Goal: Task Accomplishment & Management: Complete application form

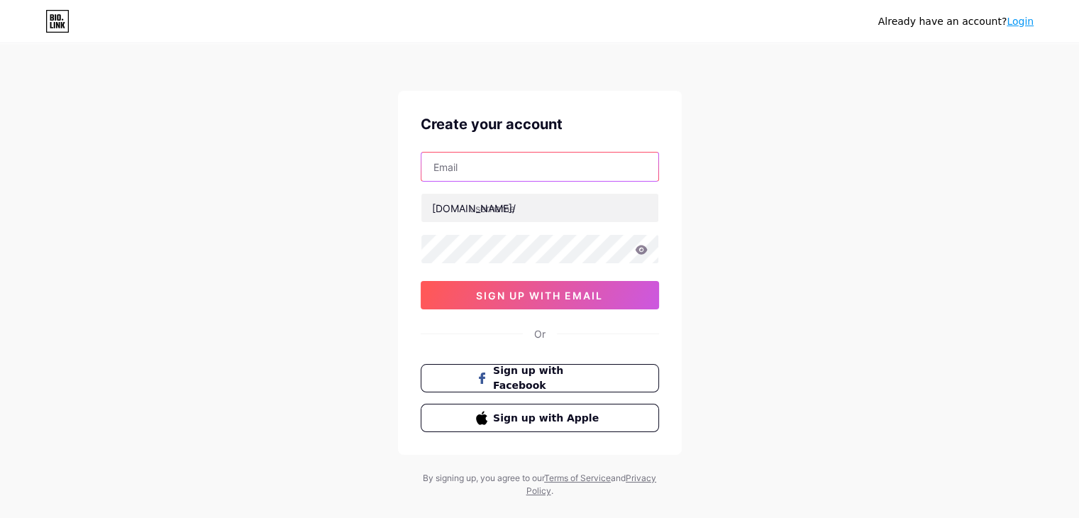
click at [486, 174] on input "text" at bounding box center [539, 166] width 237 height 28
type input "[EMAIL_ADDRESS][DOMAIN_NAME]"
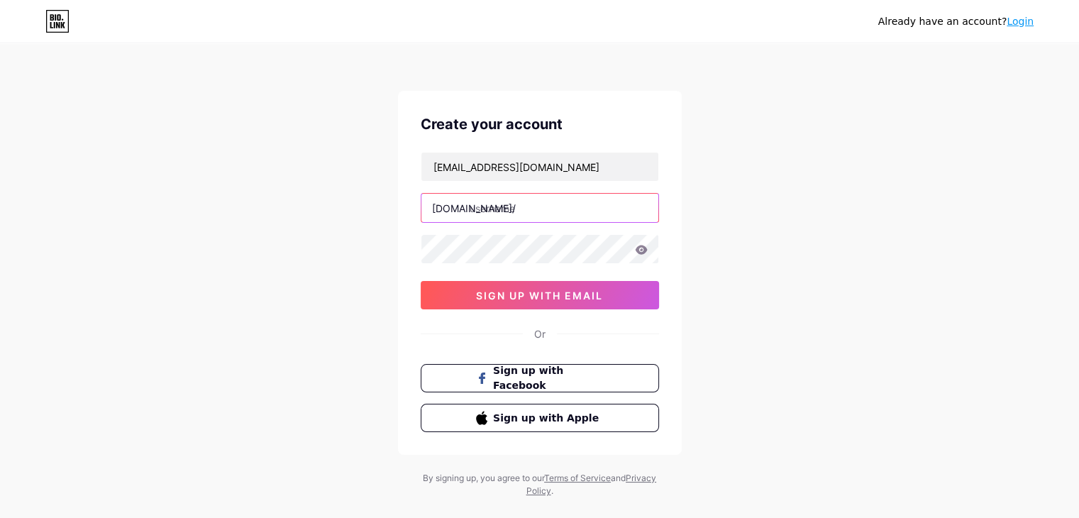
click at [514, 208] on input "text" at bounding box center [539, 208] width 237 height 28
drag, startPoint x: 469, startPoint y: 206, endPoint x: 567, endPoint y: 207, distance: 97.9
click at [561, 205] on input "taifaanwargungun" at bounding box center [539, 208] width 237 height 28
click at [570, 208] on input "taifaanwargungun" at bounding box center [539, 208] width 237 height 28
type input "taifaanwargungun"
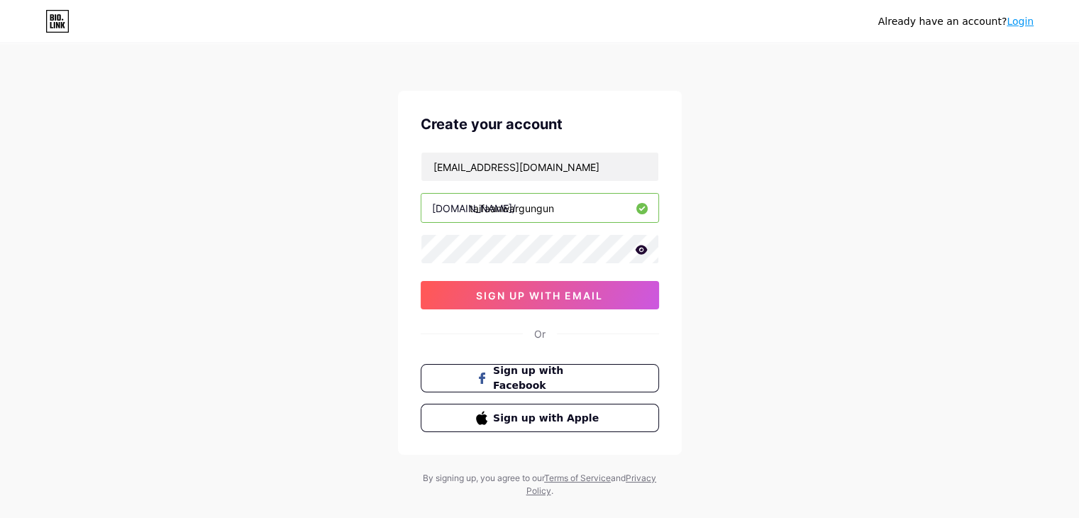
click at [646, 253] on icon at bounding box center [641, 250] width 13 height 10
click at [645, 251] on icon at bounding box center [640, 250] width 14 height 14
click at [560, 294] on span "sign up with email" at bounding box center [539, 295] width 127 height 12
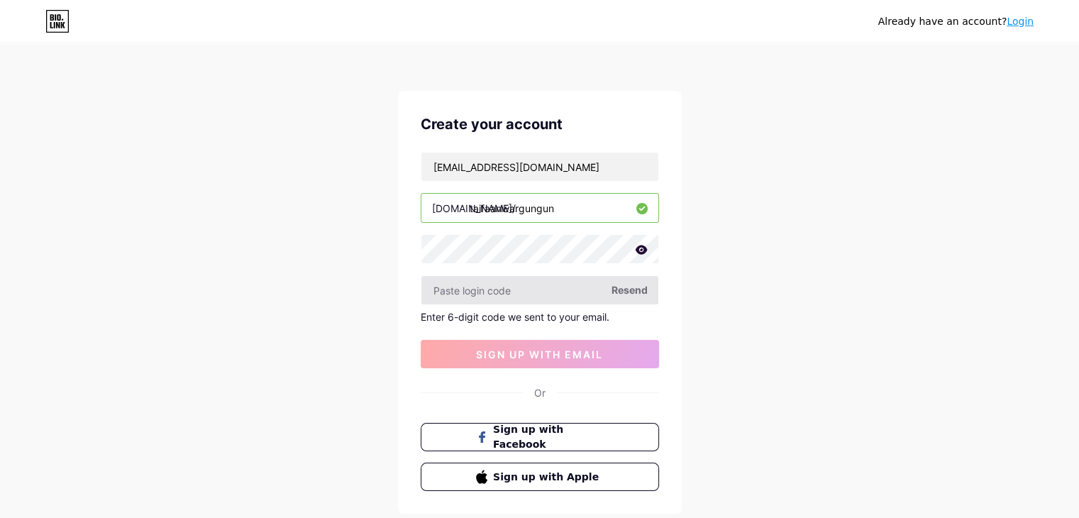
click at [506, 293] on input "text" at bounding box center [539, 290] width 237 height 28
click at [499, 289] on input "text" at bounding box center [539, 290] width 237 height 28
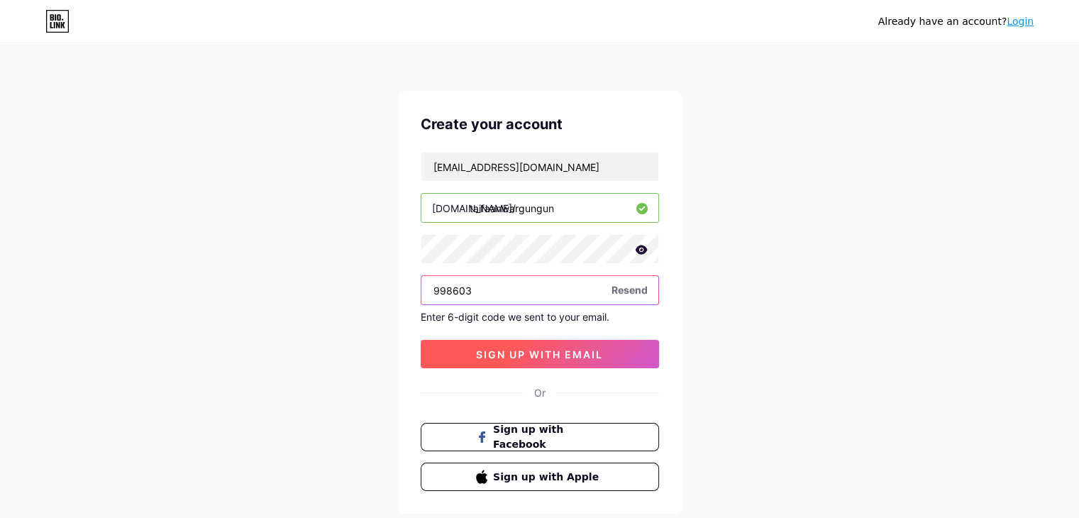
type input "998603"
click at [548, 353] on span "sign up with email" at bounding box center [539, 354] width 127 height 12
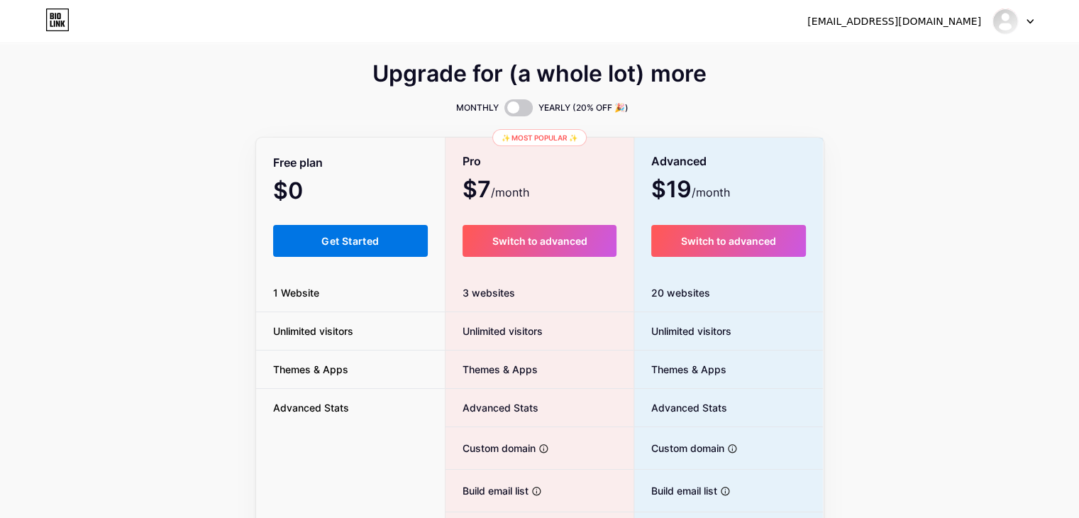
click at [369, 238] on span "Get Started" at bounding box center [349, 241] width 57 height 12
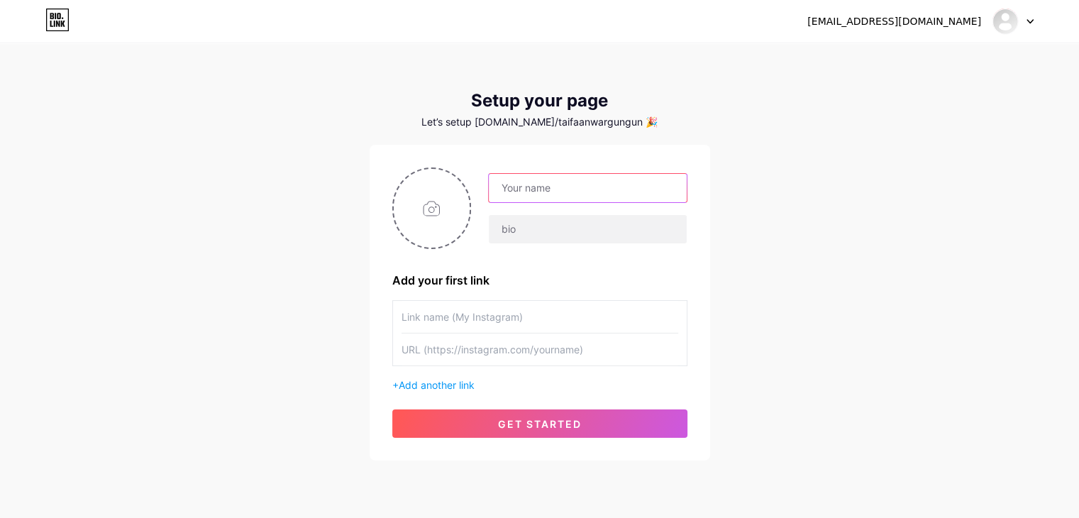
click at [535, 184] on input "text" at bounding box center [587, 188] width 197 height 28
type input "[PERSON_NAME]"
click at [555, 236] on input "text" at bounding box center [587, 229] width 197 height 28
click at [494, 321] on input "text" at bounding box center [539, 317] width 277 height 32
click at [432, 208] on input "file" at bounding box center [432, 208] width 77 height 79
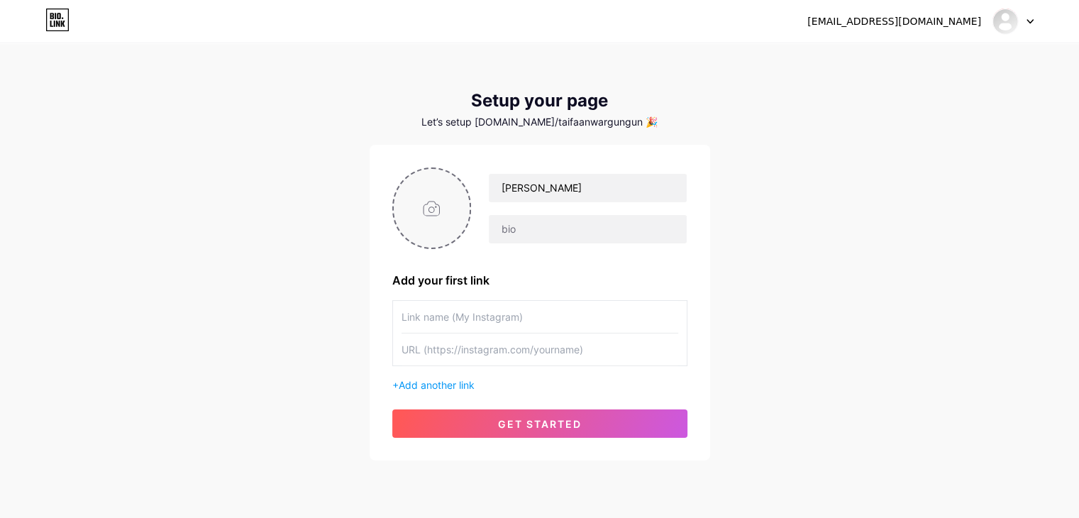
type input "C:\fakepath\[PERSON_NAME] (1).png"
click at [431, 199] on img at bounding box center [431, 208] width 79 height 82
click at [428, 199] on img at bounding box center [431, 208] width 79 height 82
click at [465, 177] on icon at bounding box center [462, 178] width 17 height 17
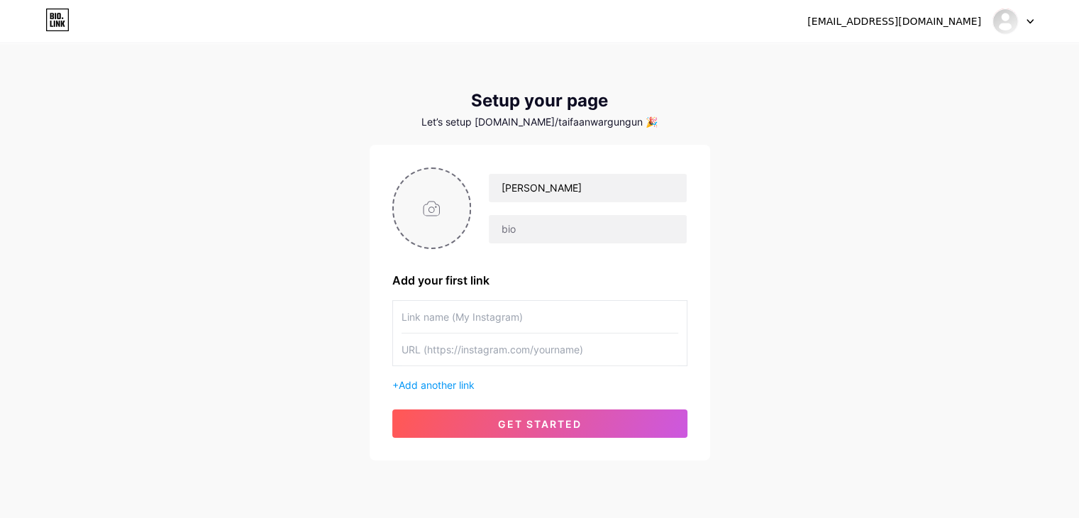
type input "C:\fakepath\Professional Picture -Law.jpeg"
click at [454, 211] on img at bounding box center [431, 208] width 79 height 82
click at [420, 199] on img at bounding box center [431, 208] width 79 height 82
click at [428, 185] on img at bounding box center [431, 208] width 79 height 82
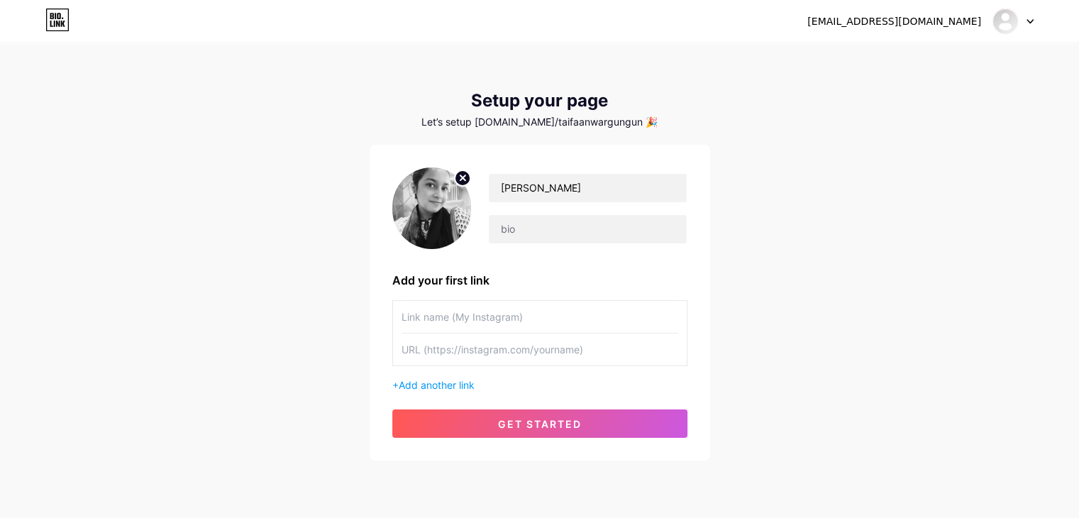
click at [431, 206] on img at bounding box center [431, 208] width 79 height 82
click at [429, 189] on img at bounding box center [431, 208] width 79 height 82
click at [443, 190] on img at bounding box center [431, 208] width 79 height 82
click at [443, 204] on img at bounding box center [431, 208] width 79 height 82
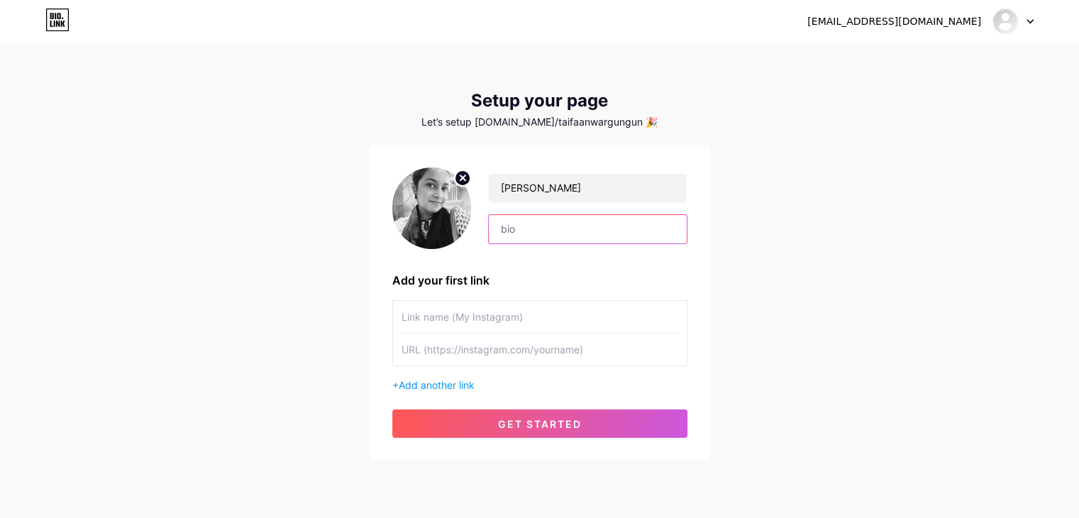
click at [519, 228] on input "text" at bounding box center [587, 229] width 197 height 28
type input "F"
drag, startPoint x: 540, startPoint y: 231, endPoint x: 533, endPoint y: 229, distance: 7.2
click at [533, 229] on input "Digital marketing Expert" at bounding box center [587, 229] width 197 height 28
click at [636, 226] on input "Digital Marketing Expert" at bounding box center [587, 229] width 197 height 28
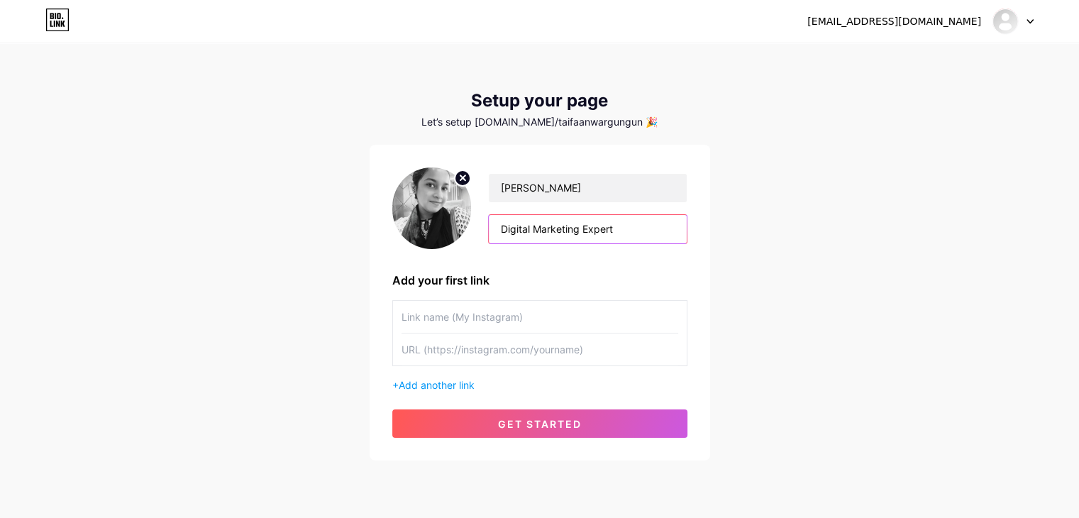
type input "Digital Marketing Expert"
click at [509, 317] on input "text" at bounding box center [539, 317] width 277 height 32
click at [423, 314] on input "text" at bounding box center [539, 317] width 277 height 32
click at [426, 350] on input "text" at bounding box center [539, 349] width 277 height 32
paste input "[URL][DOMAIN_NAME]"
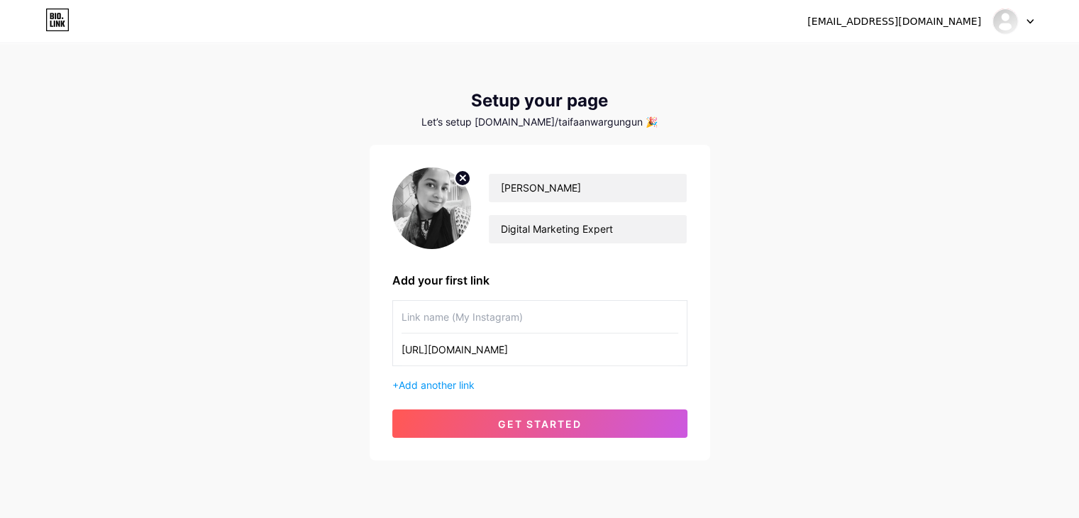
scroll to position [0, 37]
type input "[URL][DOMAIN_NAME]"
click at [455, 313] on input "text" at bounding box center [539, 317] width 277 height 32
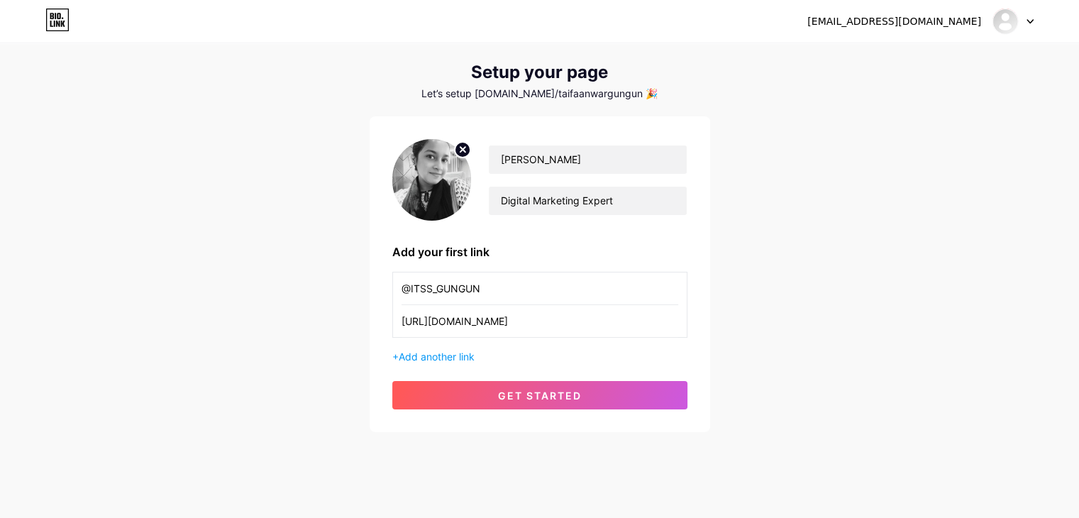
scroll to position [45, 0]
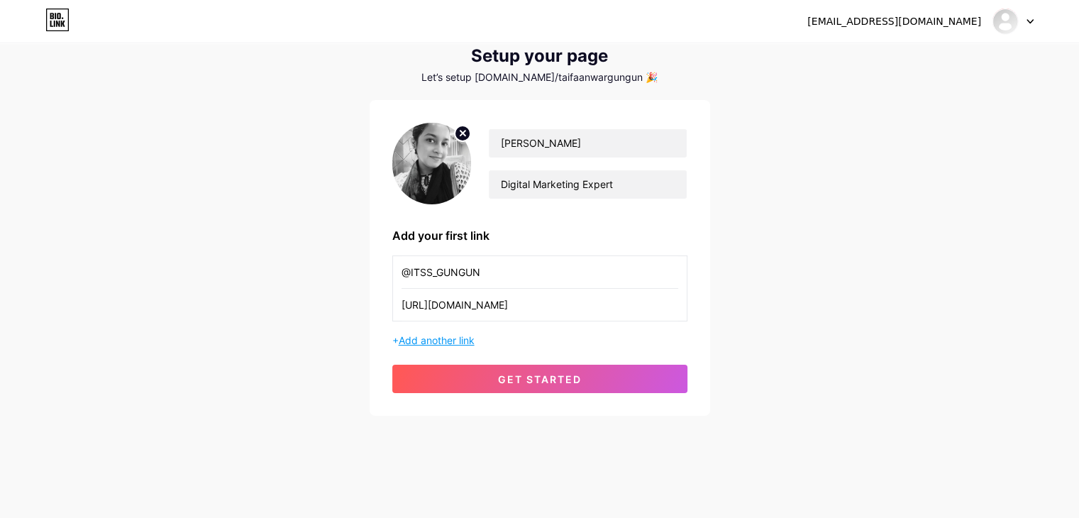
type input "@ITSS_GUNGUN"
click at [433, 341] on span "Add another link" at bounding box center [437, 340] width 76 height 12
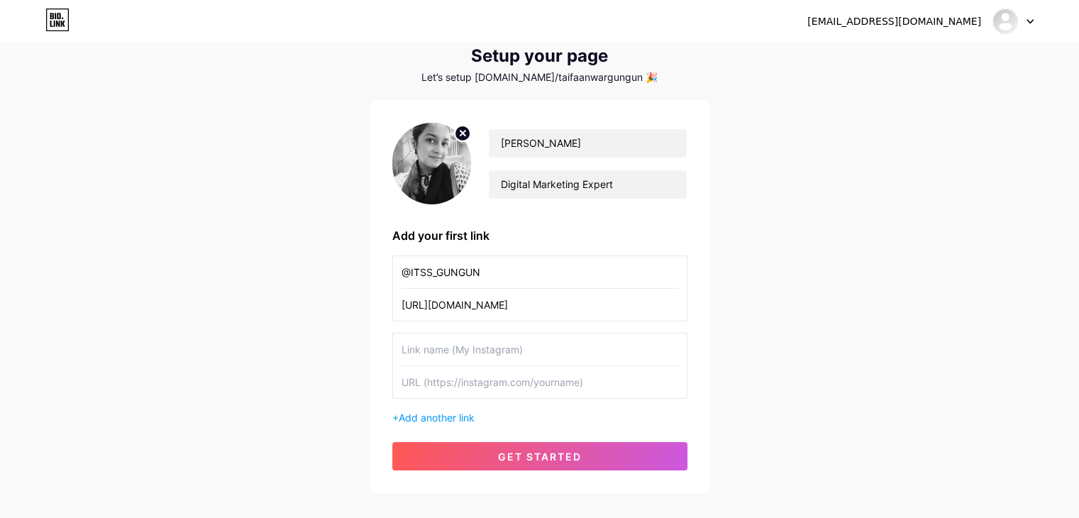
click at [428, 348] on input "text" at bounding box center [539, 349] width 277 height 32
click at [426, 350] on input "text" at bounding box center [539, 349] width 277 height 32
paste input "[PERSON_NAME]"
type input "[PERSON_NAME]"
click at [435, 382] on input "text" at bounding box center [539, 382] width 277 height 32
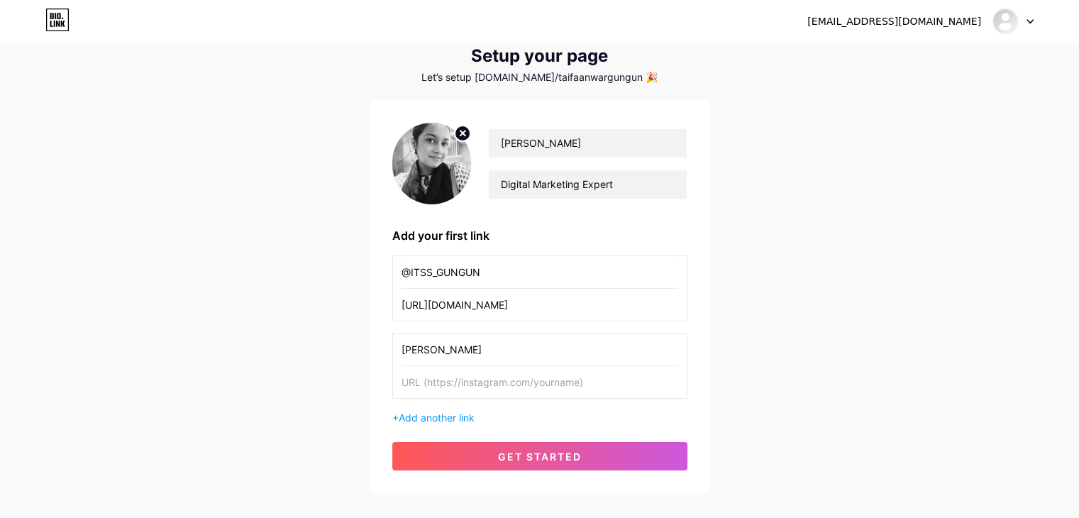
click at [423, 382] on input "text" at bounding box center [539, 382] width 277 height 32
paste input "[URL][DOMAIN_NAME]"
type input "[URL][DOMAIN_NAME]"
click at [426, 411] on span "Add another link" at bounding box center [437, 417] width 76 height 12
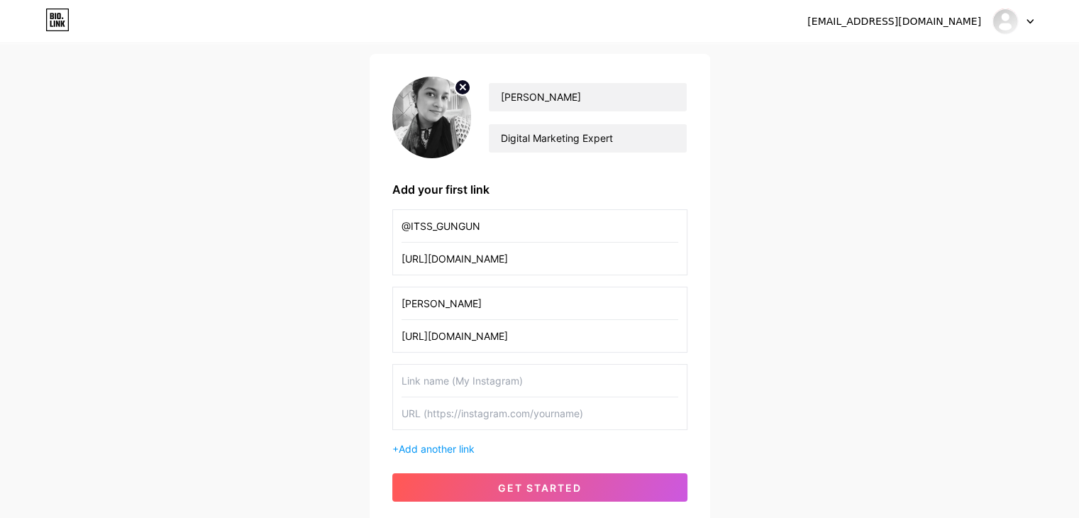
scroll to position [116, 0]
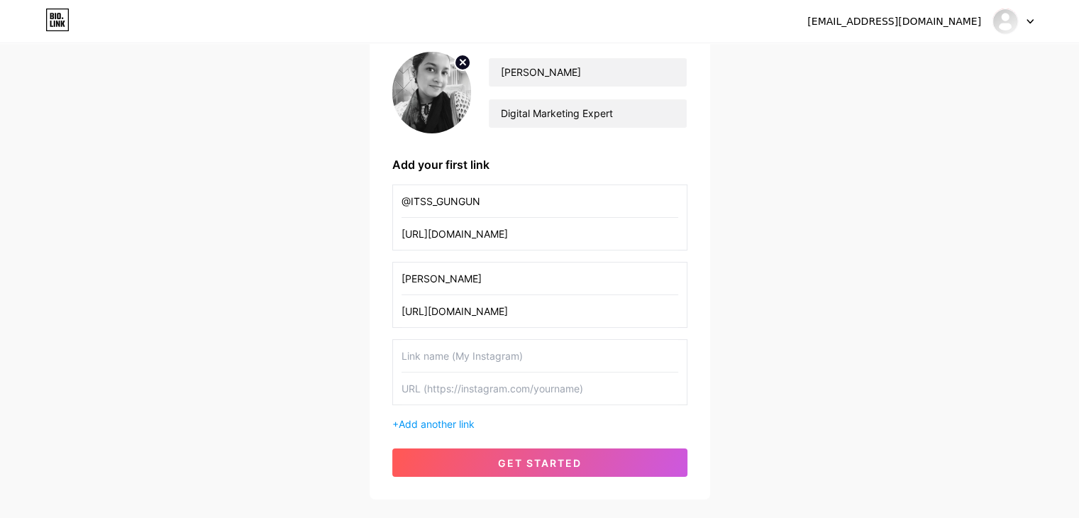
click at [431, 357] on input "text" at bounding box center [539, 356] width 277 height 32
click at [465, 353] on input "text" at bounding box center [539, 356] width 277 height 32
type input "f"
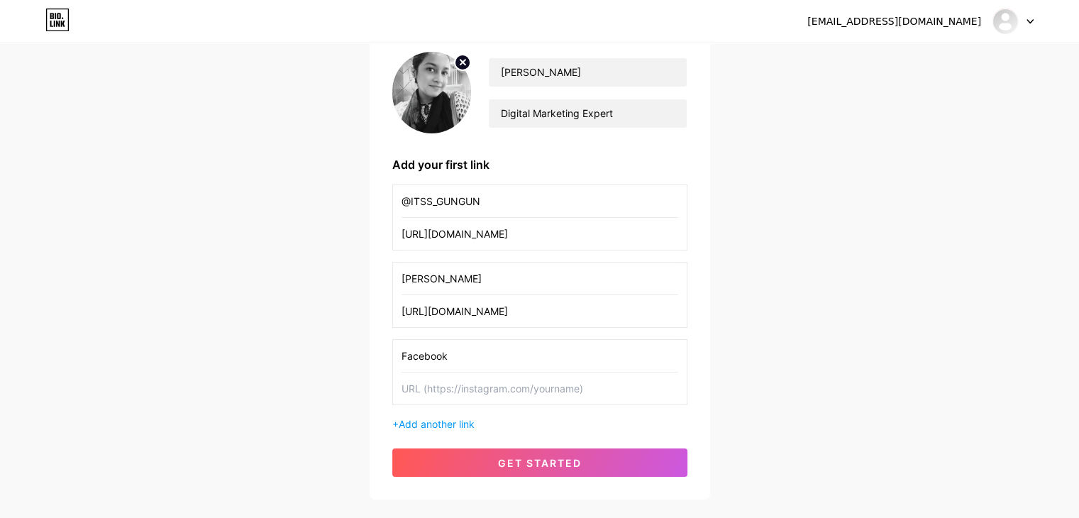
type input "Facebook"
click at [471, 389] on input "text" at bounding box center [539, 388] width 277 height 32
click at [434, 389] on input "text" at bounding box center [539, 388] width 277 height 32
paste input "[URL][DOMAIN_NAME]"
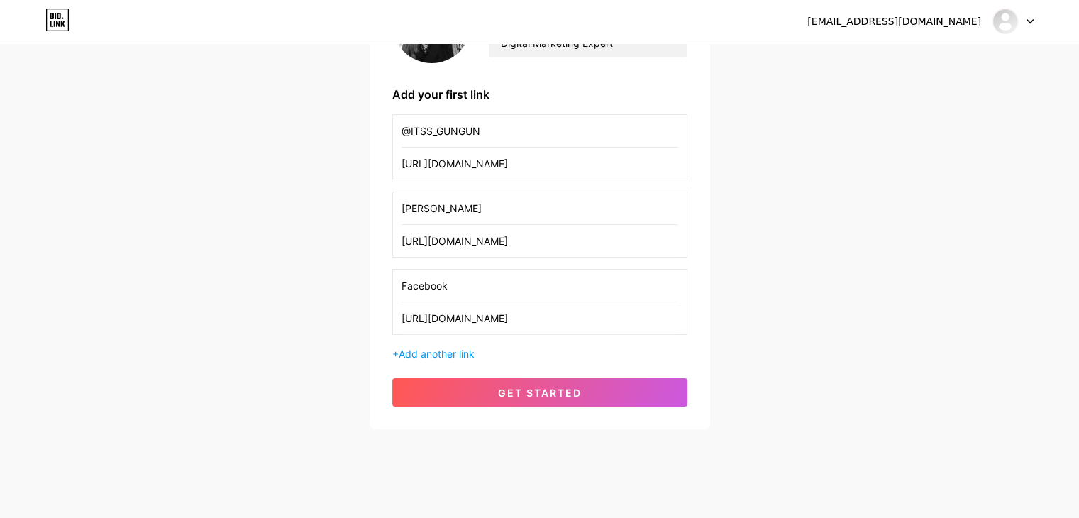
scroll to position [187, 0]
type input "[URL][DOMAIN_NAME]"
click at [415, 353] on span "Add another link" at bounding box center [437, 353] width 76 height 12
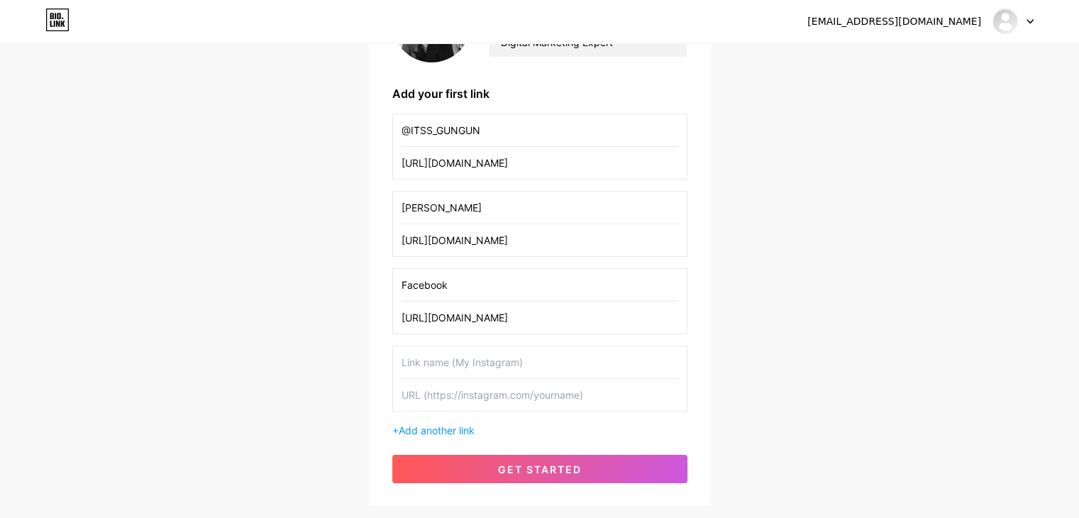
click at [417, 346] on input "text" at bounding box center [539, 362] width 277 height 32
type input "Medium"
drag, startPoint x: 451, startPoint y: 284, endPoint x: 391, endPoint y: 290, distance: 60.6
click at [391, 290] on div "[PERSON_NAME] Gungun Digital Marketing Expert Add your first link @ITSS_GUNGUN …" at bounding box center [540, 232] width 340 height 548
drag, startPoint x: 501, startPoint y: 211, endPoint x: 401, endPoint y: 209, distance: 100.8
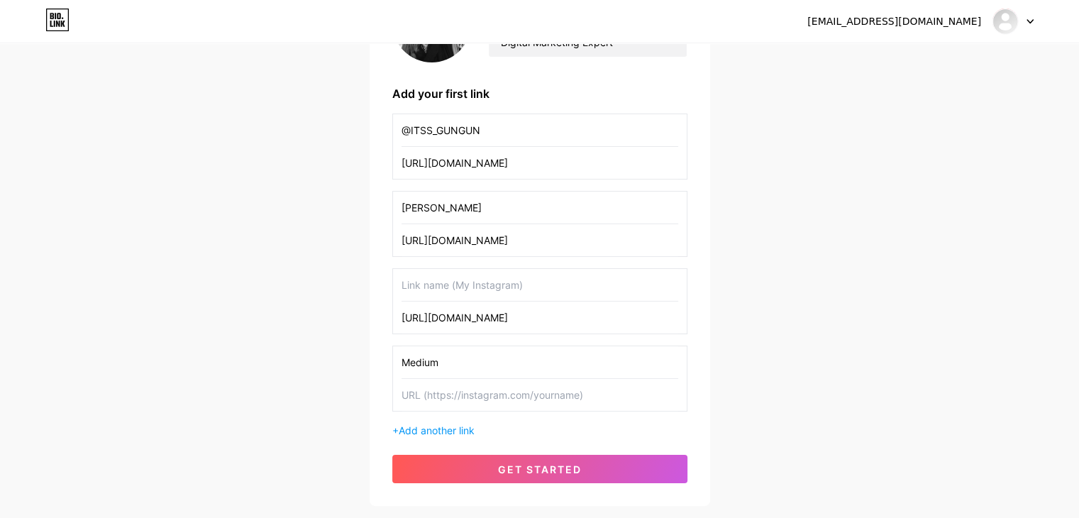
click at [401, 209] on input "[PERSON_NAME]" at bounding box center [539, 208] width 277 height 32
click at [437, 285] on input "text" at bounding box center [539, 285] width 277 height 32
paste input "[PERSON_NAME]"
type input "[PERSON_NAME]"
click at [487, 131] on input "@ITSS_GUNGUN" at bounding box center [539, 130] width 277 height 32
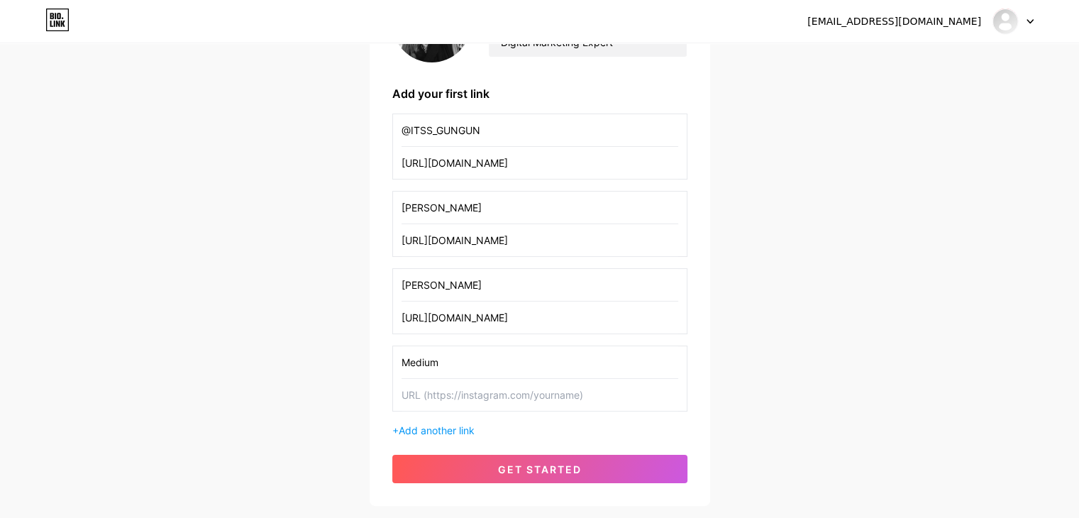
click at [487, 131] on input "@ITSS_GUNGUN" at bounding box center [539, 130] width 277 height 32
drag, startPoint x: 461, startPoint y: 162, endPoint x: 531, endPoint y: 172, distance: 70.9
click at [531, 172] on input "[URL][DOMAIN_NAME]" at bounding box center [539, 163] width 277 height 32
click at [448, 134] on input "text" at bounding box center [539, 130] width 277 height 32
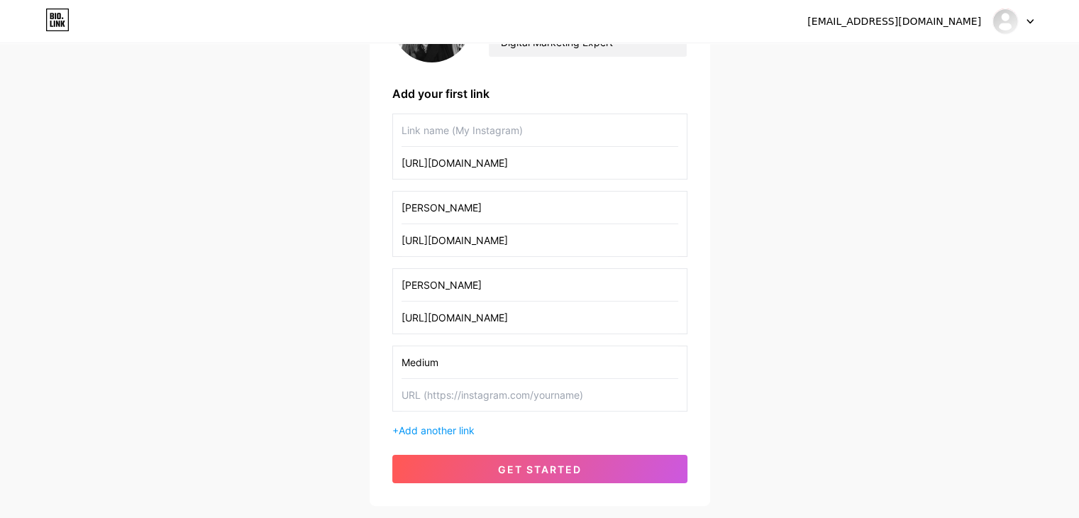
paste input "[DOMAIN_NAME]"
type input "[DOMAIN_NAME]"
drag, startPoint x: 460, startPoint y: 239, endPoint x: 516, endPoint y: 243, distance: 56.1
click at [516, 243] on input "[URL][DOMAIN_NAME]" at bounding box center [539, 240] width 277 height 32
drag, startPoint x: 523, startPoint y: 206, endPoint x: 394, endPoint y: 211, distance: 129.2
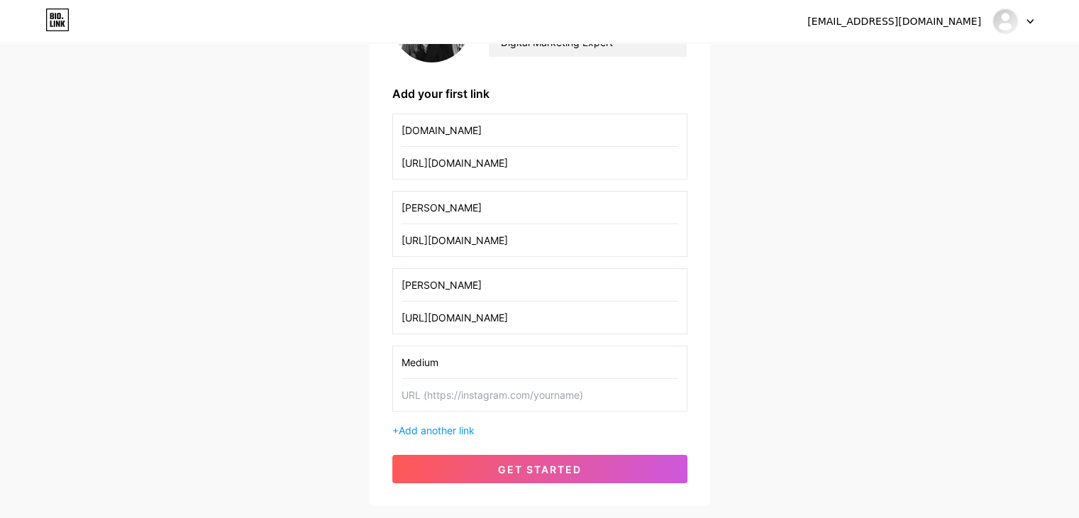
click at [394, 211] on div "[PERSON_NAME] [URL][DOMAIN_NAME]" at bounding box center [539, 224] width 295 height 66
paste input "[DOMAIN_NAME]"
type input "[DOMAIN_NAME]"
drag, startPoint x: 462, startPoint y: 316, endPoint x: 525, endPoint y: 316, distance: 62.4
click at [525, 316] on input "[URL][DOMAIN_NAME]" at bounding box center [539, 317] width 277 height 32
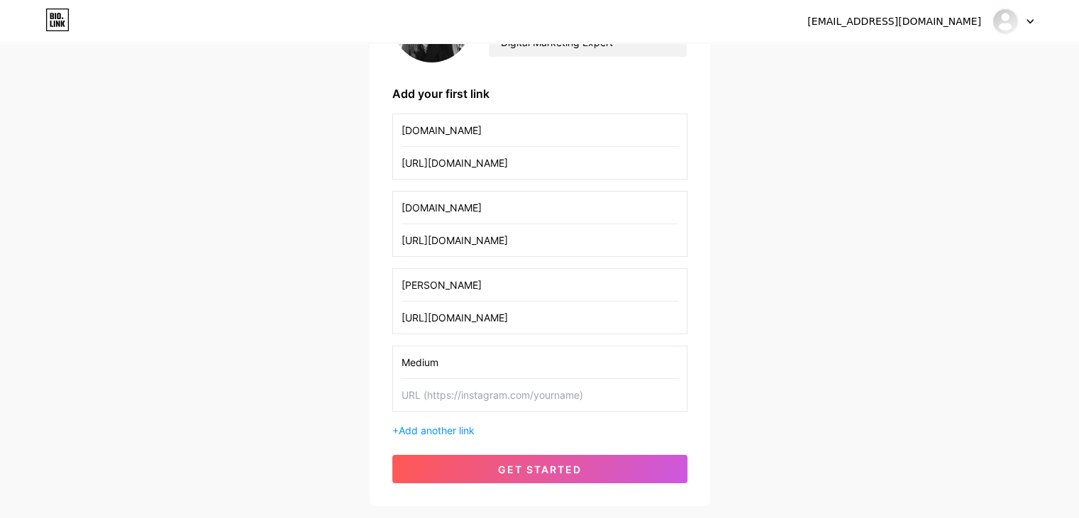
drag, startPoint x: 531, startPoint y: 286, endPoint x: 393, endPoint y: 290, distance: 137.7
click at [393, 290] on div "[PERSON_NAME] [URL][DOMAIN_NAME]" at bounding box center [539, 301] width 295 height 66
paste input "[DOMAIN_NAME]"
type input "[DOMAIN_NAME]"
click at [440, 391] on input "text" at bounding box center [539, 395] width 277 height 32
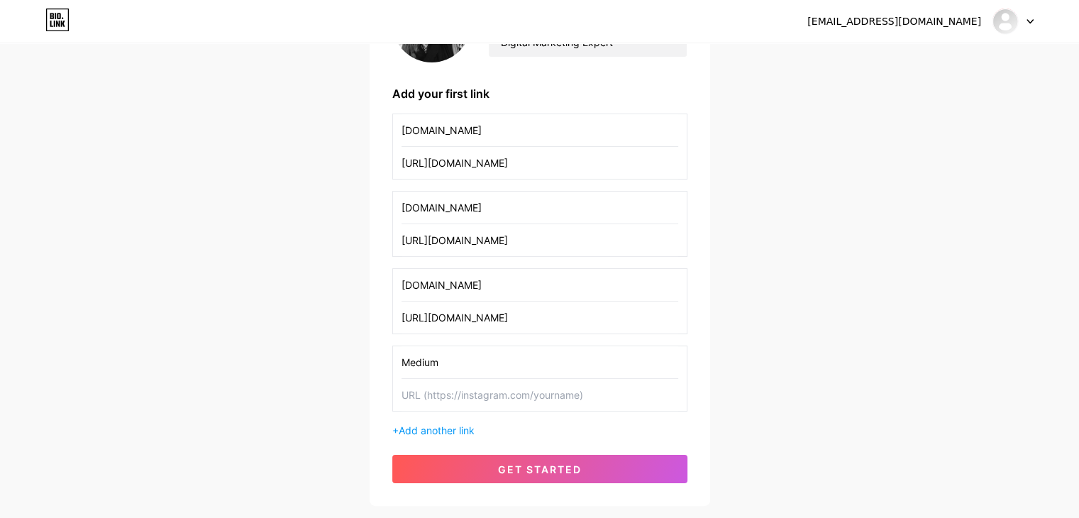
click at [445, 357] on input "Medium" at bounding box center [539, 362] width 277 height 32
type input "[DOMAIN_NAME]"
click at [450, 392] on input "text" at bounding box center [539, 395] width 277 height 32
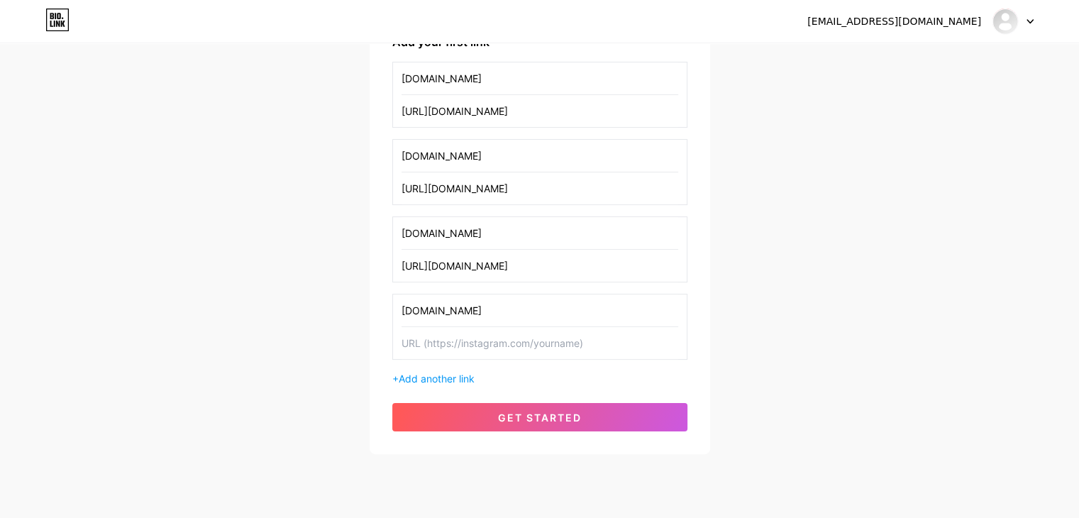
scroll to position [204, 0]
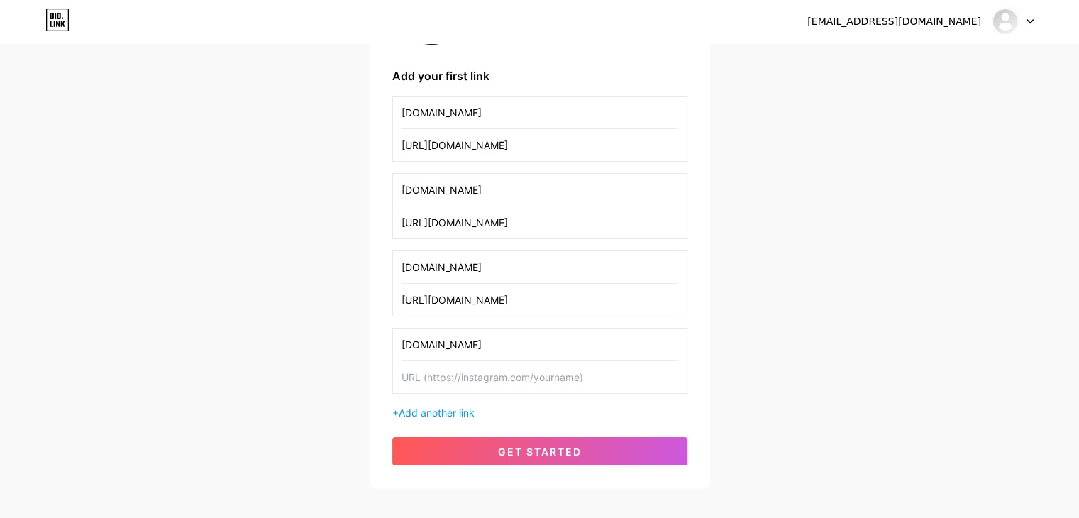
click at [431, 376] on input "text" at bounding box center [539, 377] width 277 height 32
click at [485, 378] on input "text" at bounding box center [539, 377] width 277 height 32
paste input "[URL][DOMAIN_NAME]"
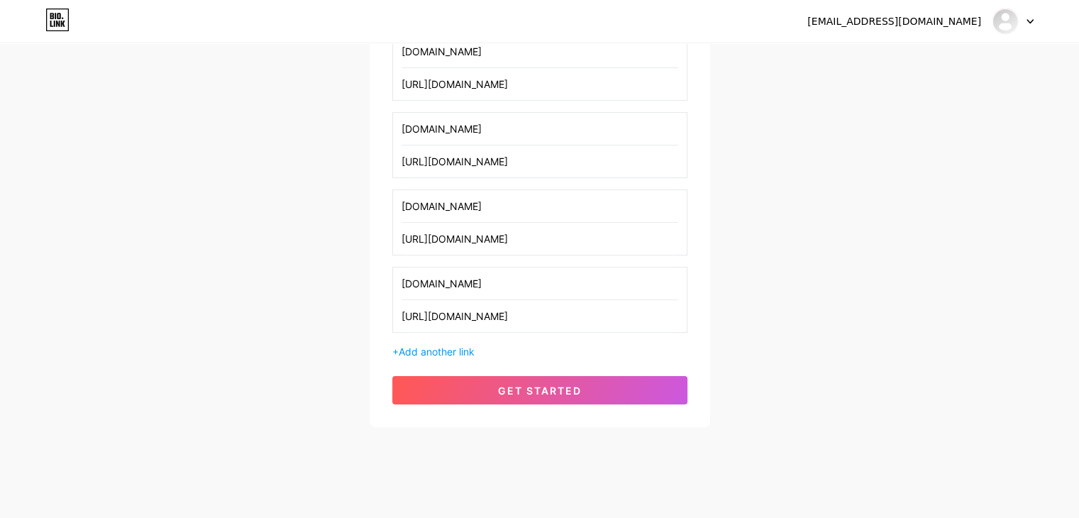
scroll to position [275, 0]
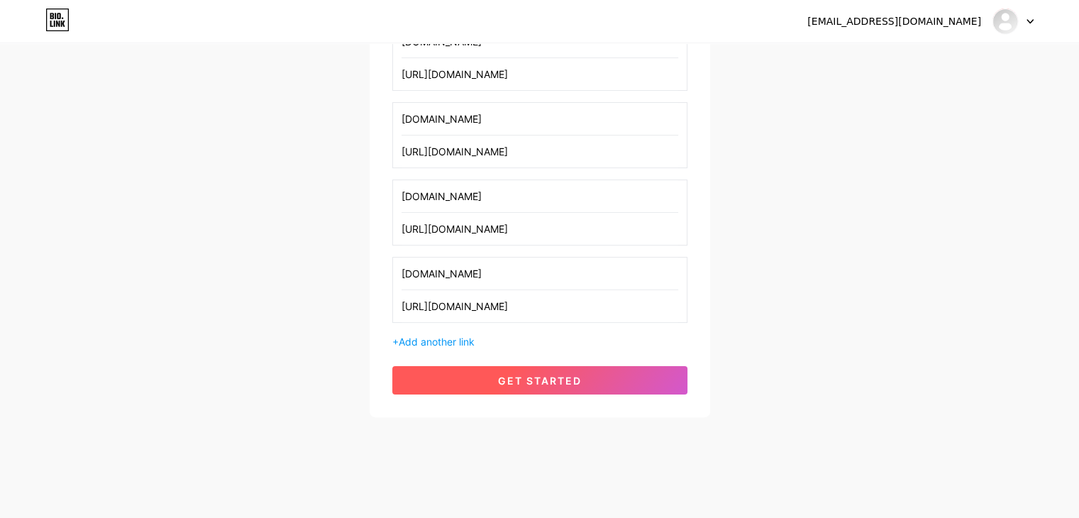
type input "[URL][DOMAIN_NAME]"
click at [523, 379] on span "get started" at bounding box center [540, 380] width 84 height 12
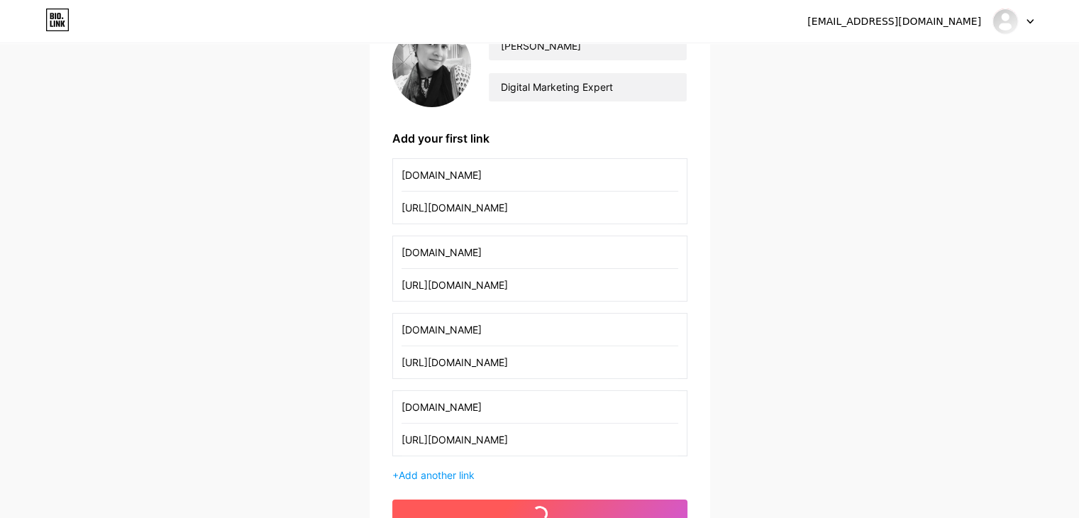
scroll to position [62, 0]
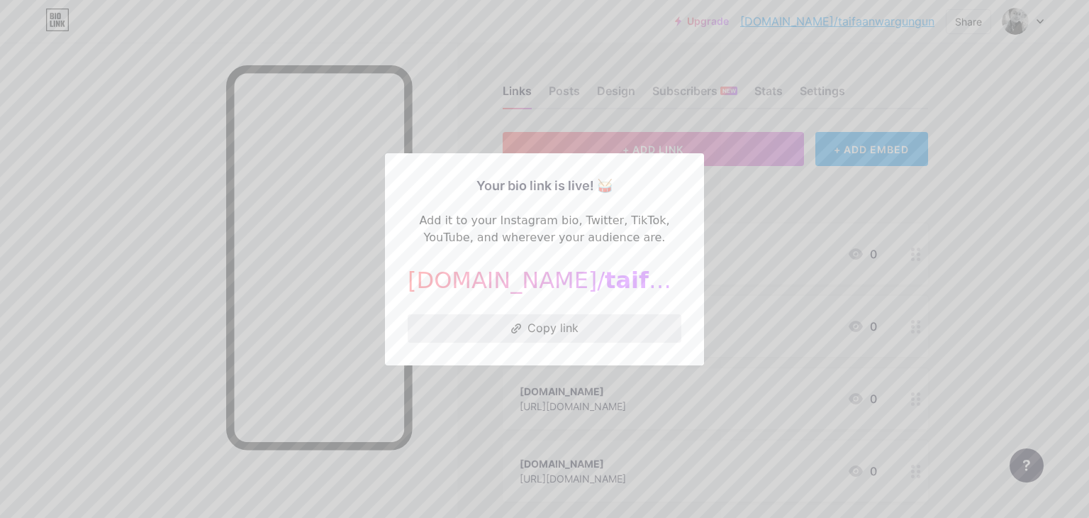
click at [529, 326] on button "Copy link" at bounding box center [545, 328] width 274 height 28
click at [492, 330] on button "Copy link" at bounding box center [545, 328] width 274 height 28
